Goal: Information Seeking & Learning: Check status

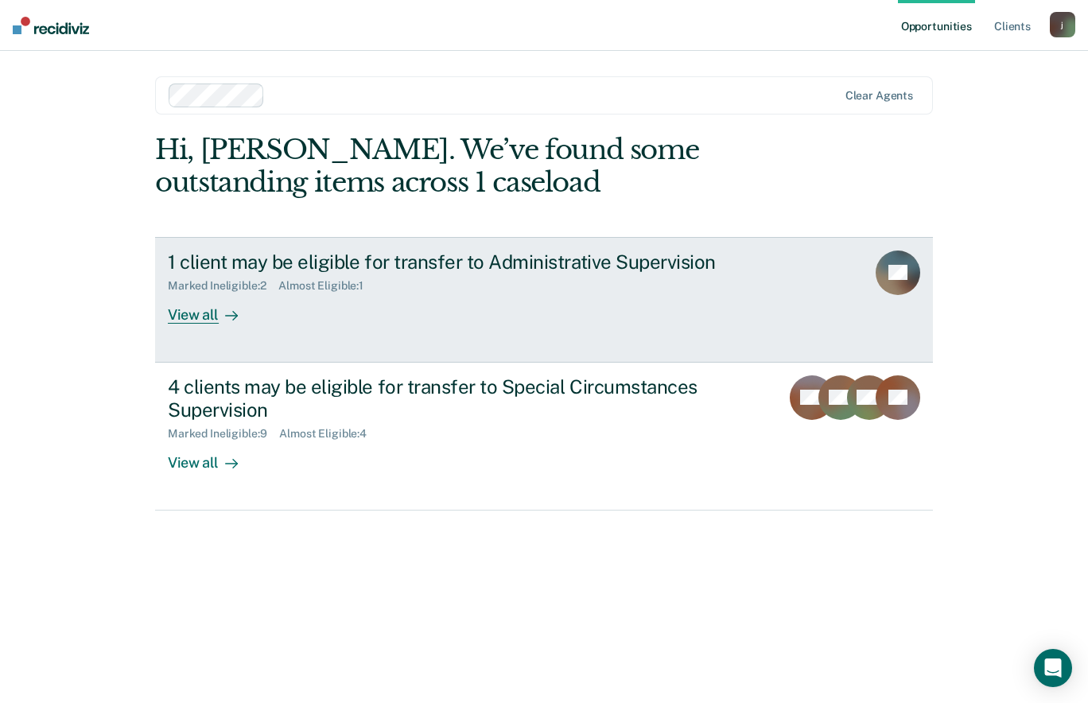
click at [536, 295] on div "1 client may be eligible for transfer to Administrative Supervision Marked Inel…" at bounding box center [466, 287] width 597 height 73
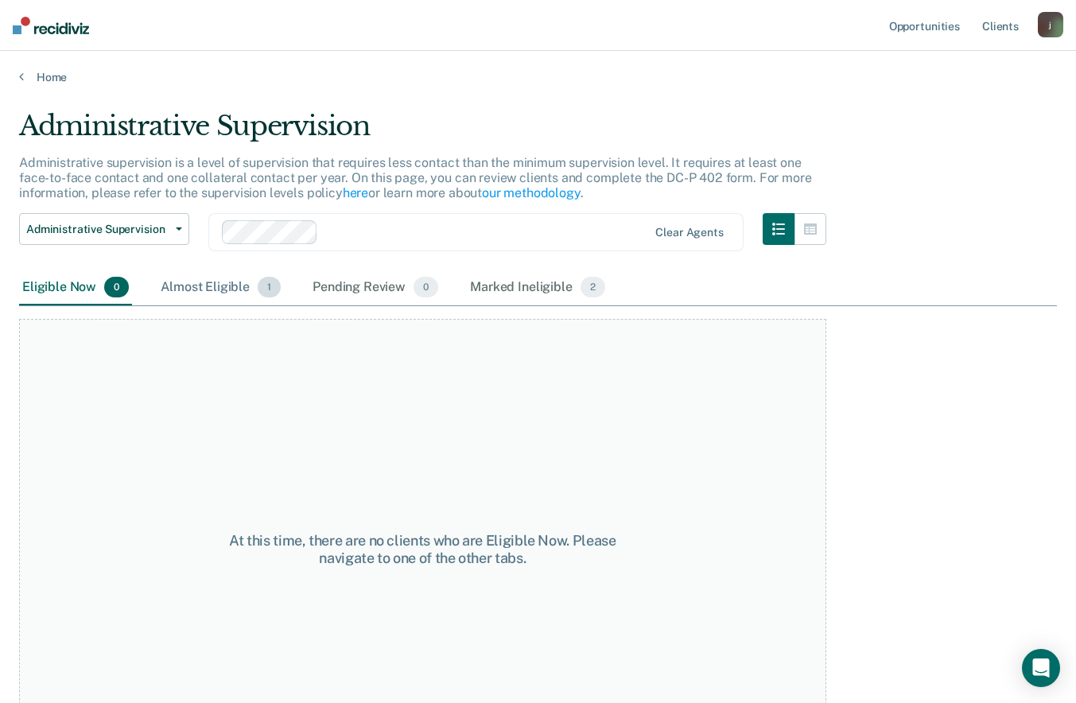
click at [201, 290] on div "Almost Eligible 1" at bounding box center [220, 287] width 126 height 35
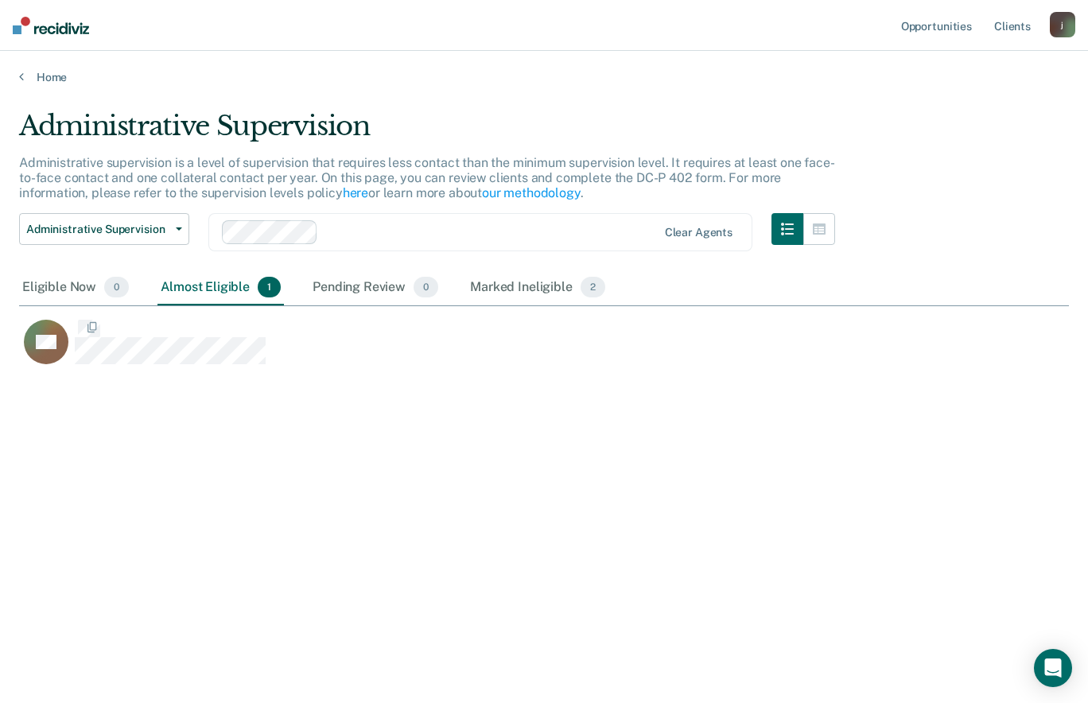
scroll to position [462, 1038]
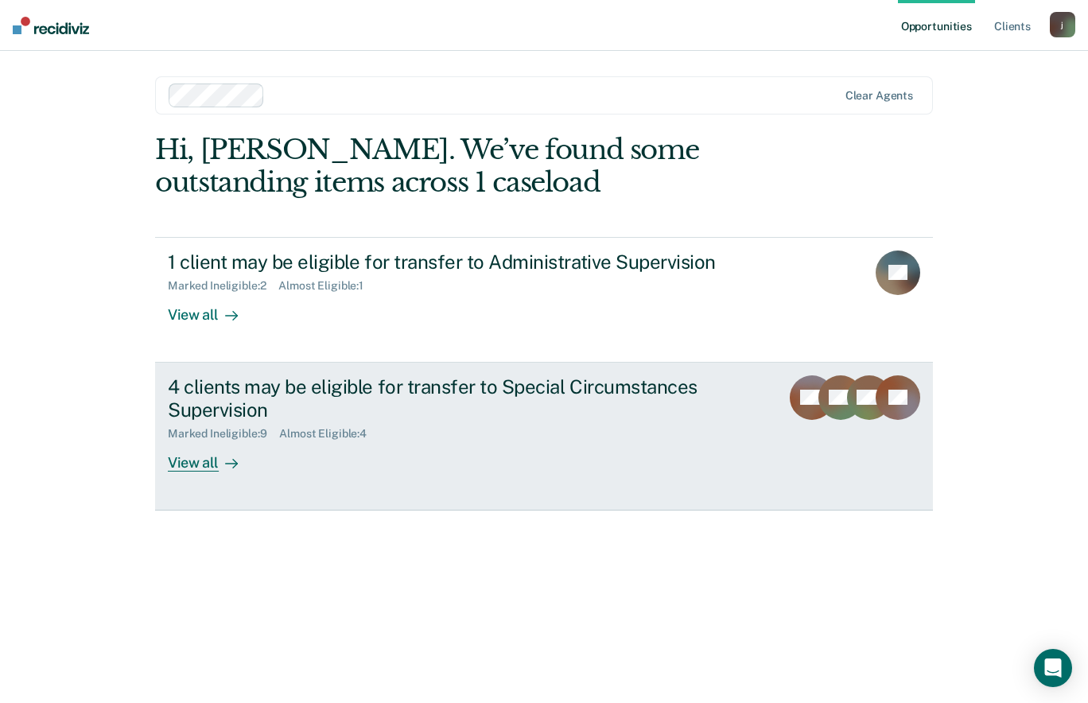
click at [343, 460] on div "4 clients may be eligible for transfer to Special Circumstances Supervision Mar…" at bounding box center [466, 423] width 597 height 96
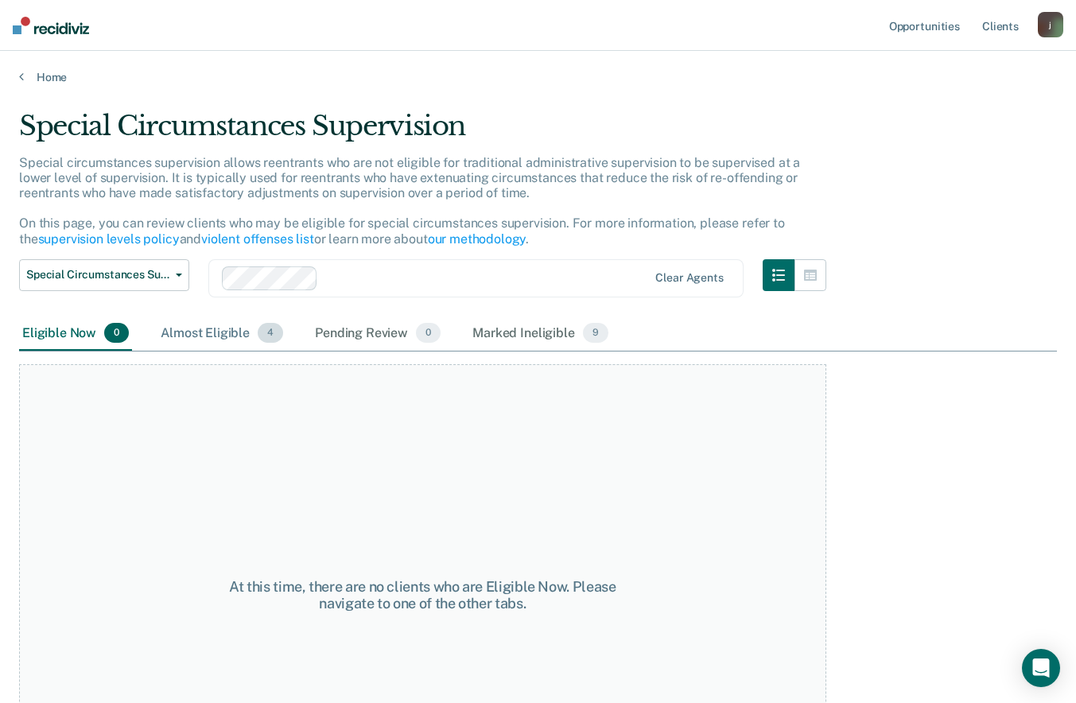
click at [256, 337] on div "Almost Eligible 4" at bounding box center [221, 334] width 129 height 35
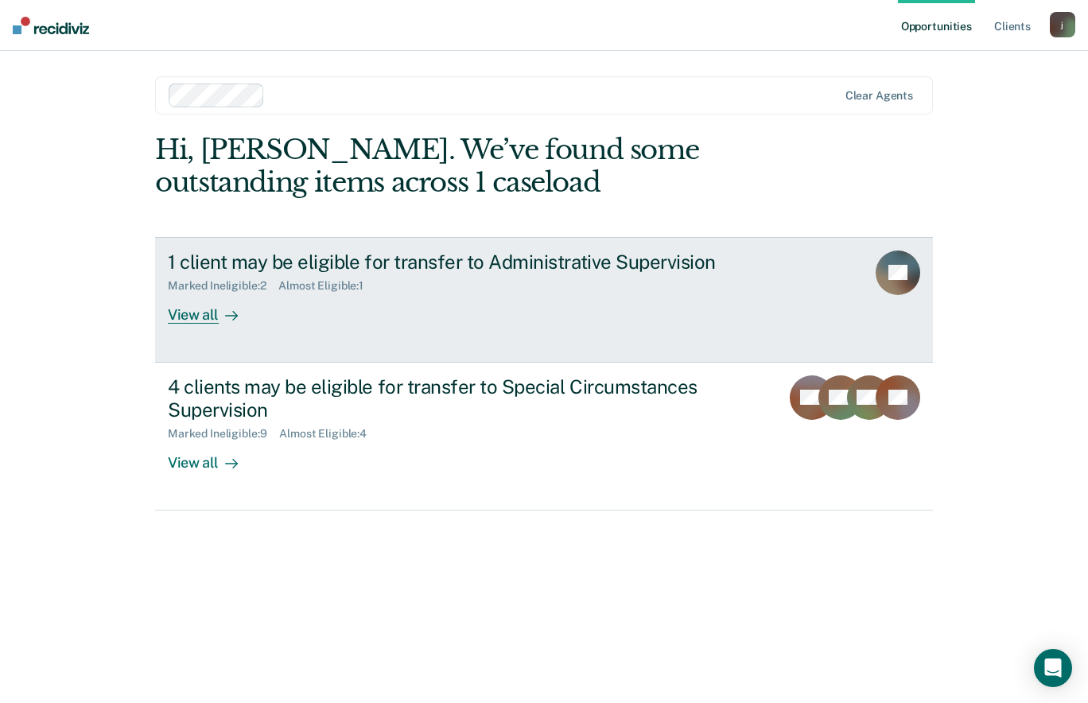
click at [274, 315] on div "1 client may be eligible for transfer to Administrative Supervision Marked Inel…" at bounding box center [466, 287] width 597 height 73
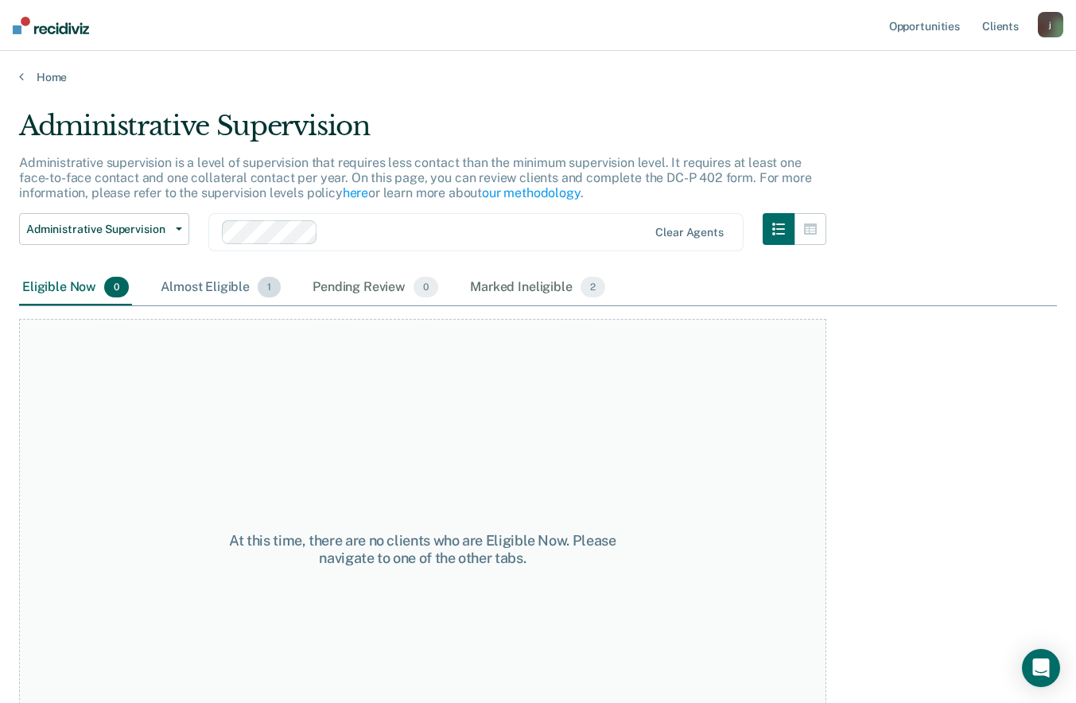
click at [239, 278] on div "Almost Eligible 1" at bounding box center [220, 287] width 126 height 35
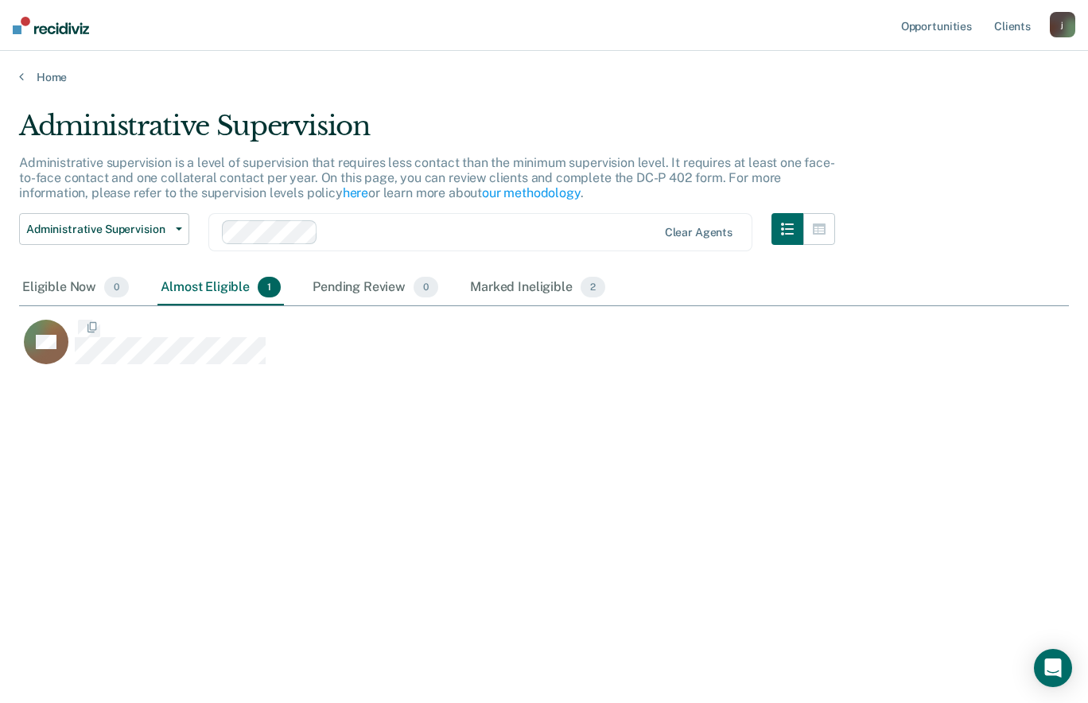
scroll to position [462, 1038]
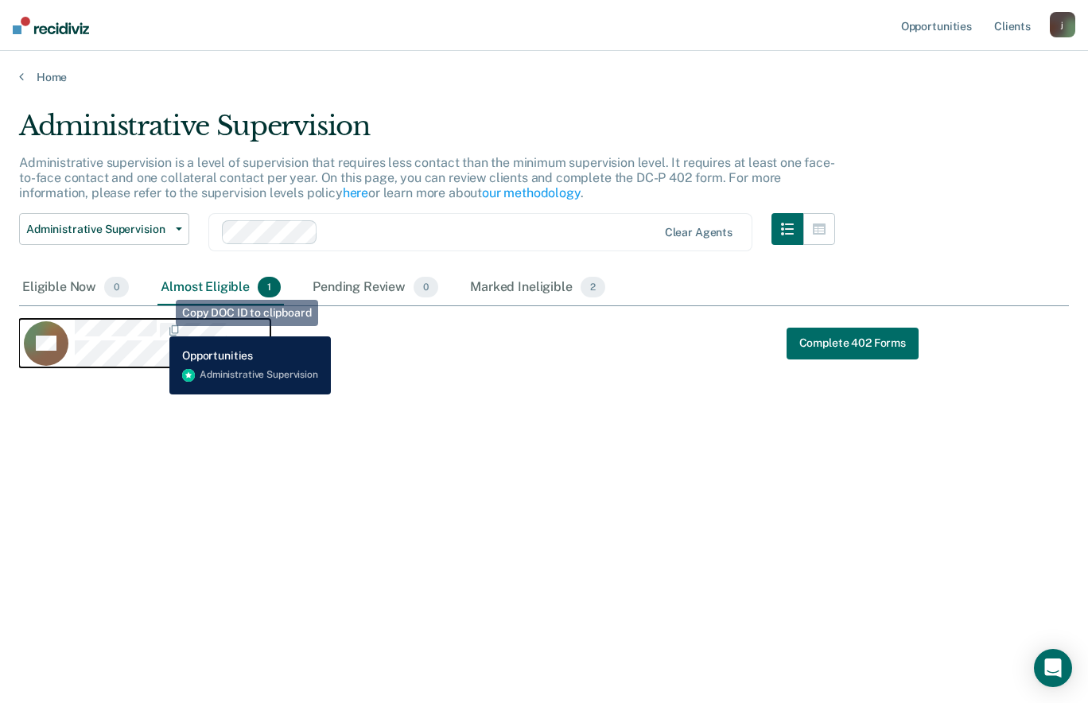
click at [157, 325] on span "CaseloadOpportunityCell-893LA" at bounding box center [158, 331] width 3 height 17
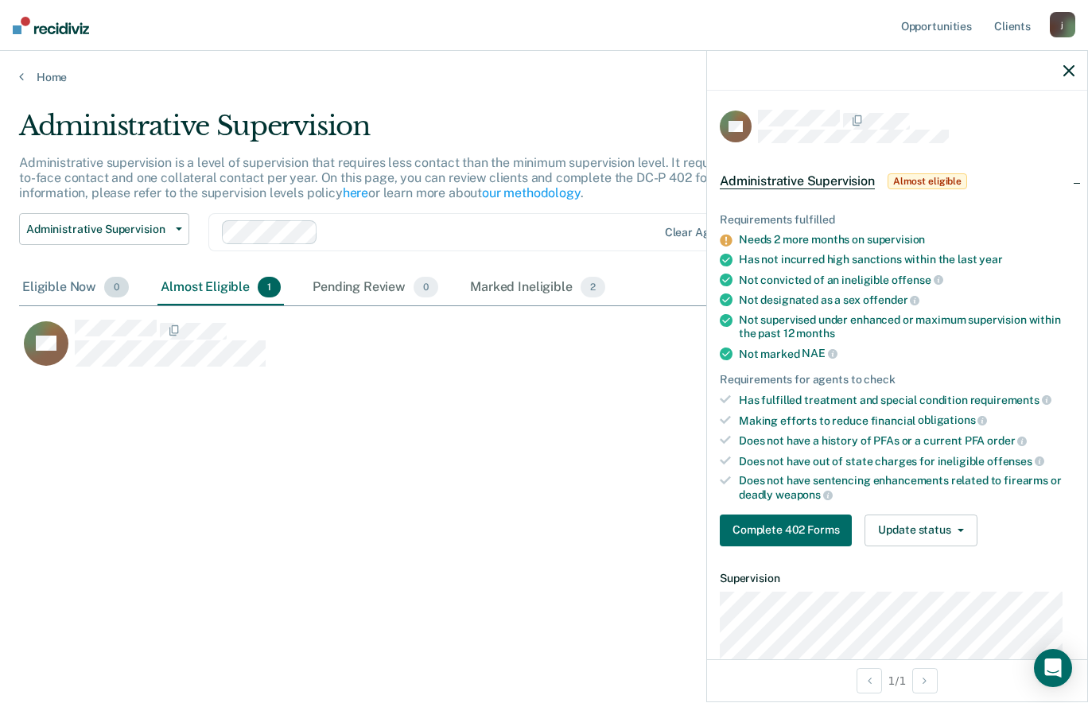
click at [76, 281] on div "Eligible Now 0" at bounding box center [75, 287] width 113 height 35
